Goal: Information Seeking & Learning: Learn about a topic

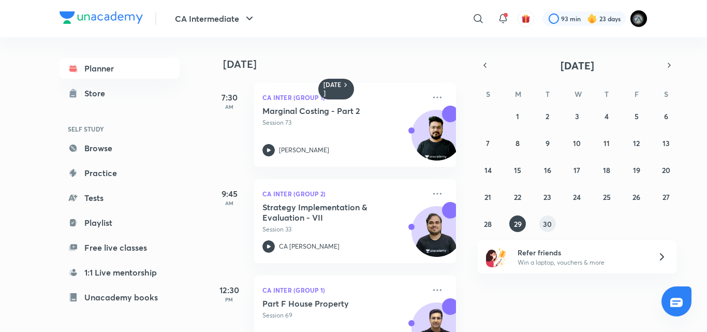
click at [546, 216] on button "30" at bounding box center [547, 223] width 17 height 17
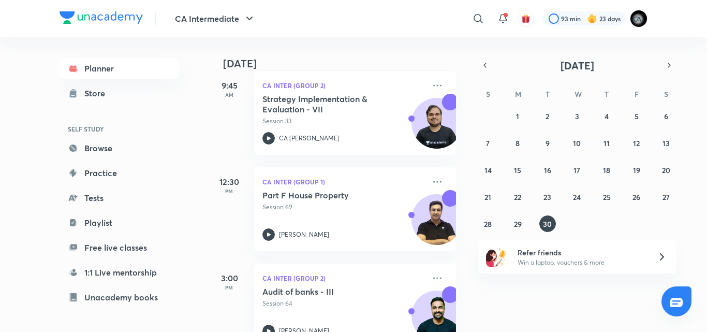
scroll to position [447, 0]
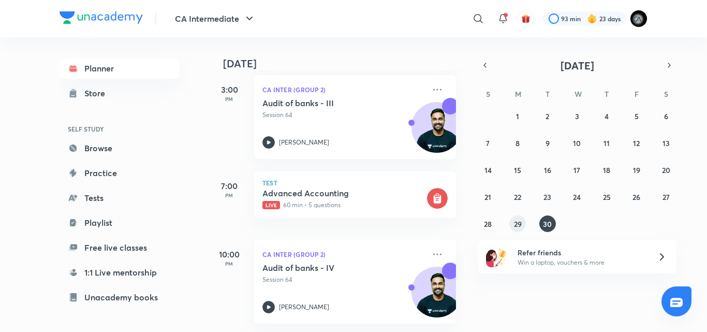
click at [517, 221] on abbr "29" at bounding box center [518, 224] width 8 height 10
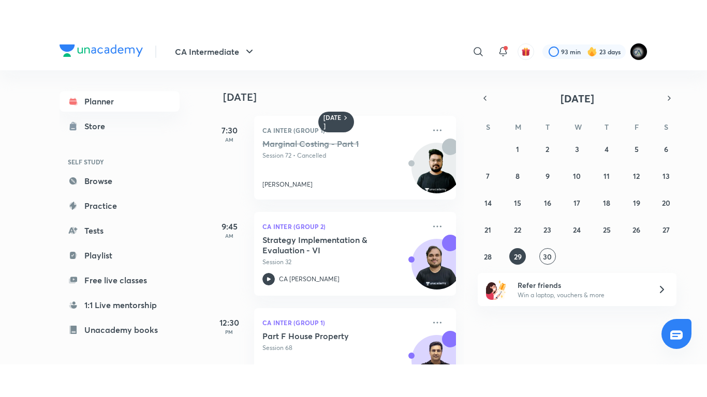
scroll to position [236, 0]
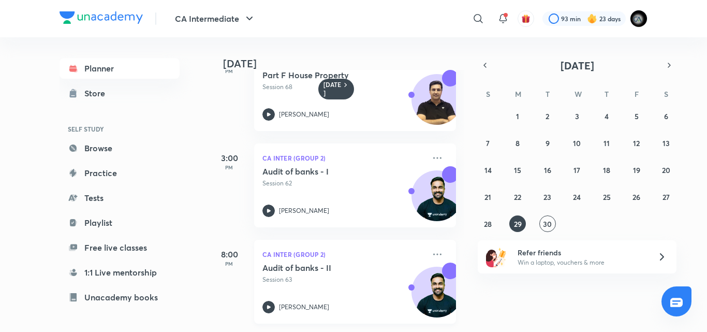
click at [325, 288] on div "Audit of banks - II Session 63 [PERSON_NAME]" at bounding box center [343, 287] width 162 height 51
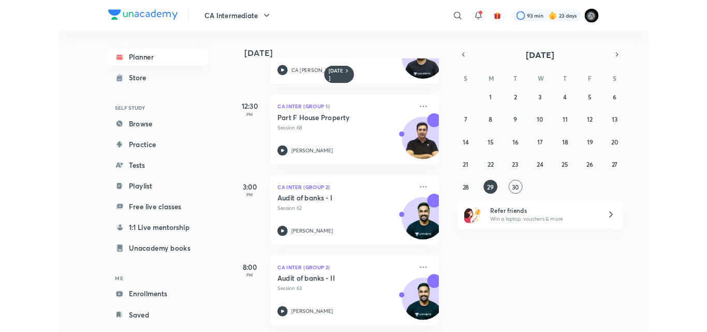
scroll to position [170, 0]
